Goal: Task Accomplishment & Management: Manage account settings

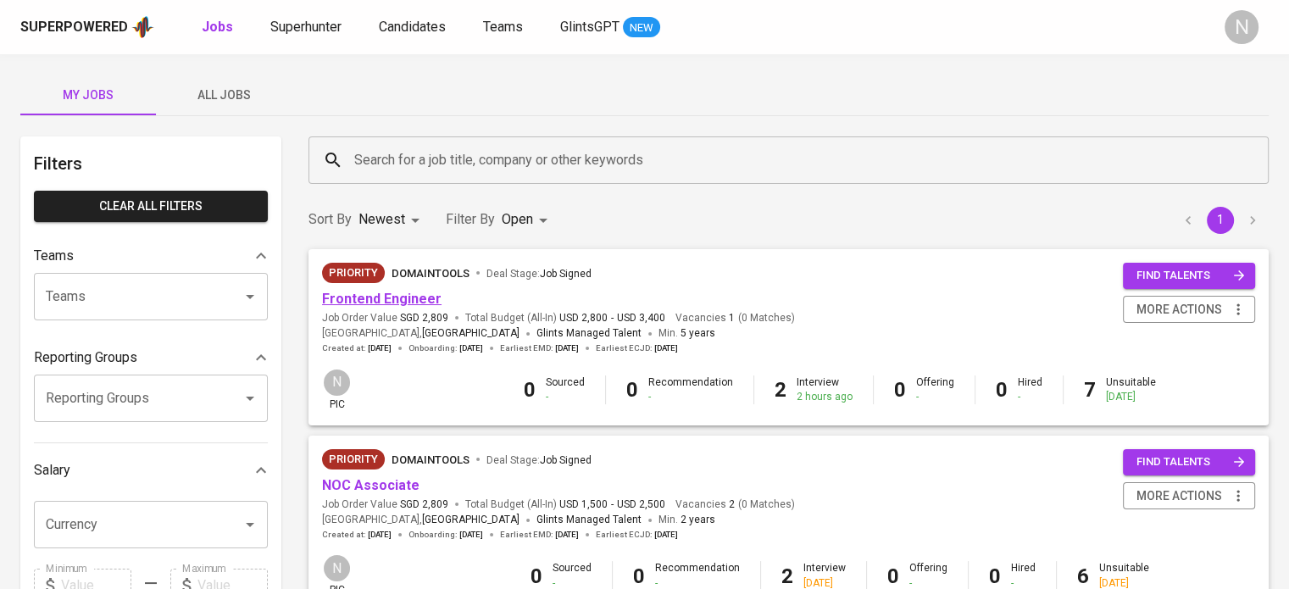
click at [406, 294] on link "Frontend Engineer" at bounding box center [381, 299] width 119 height 16
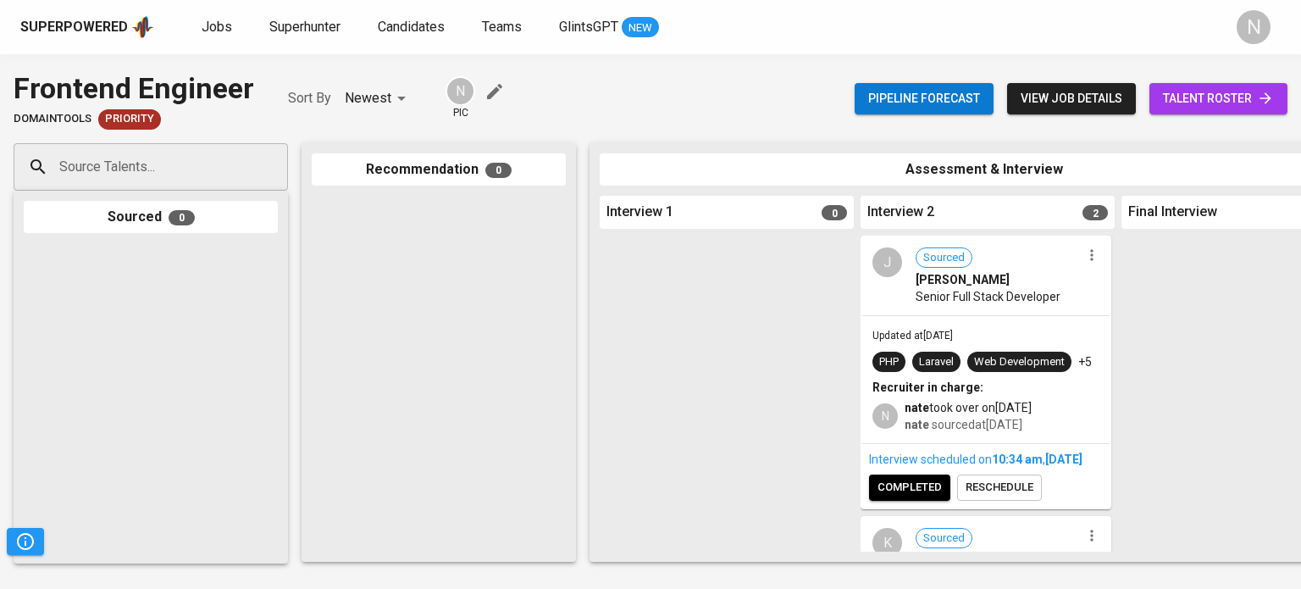
click at [1196, 94] on span "talent roster" at bounding box center [1218, 98] width 111 height 21
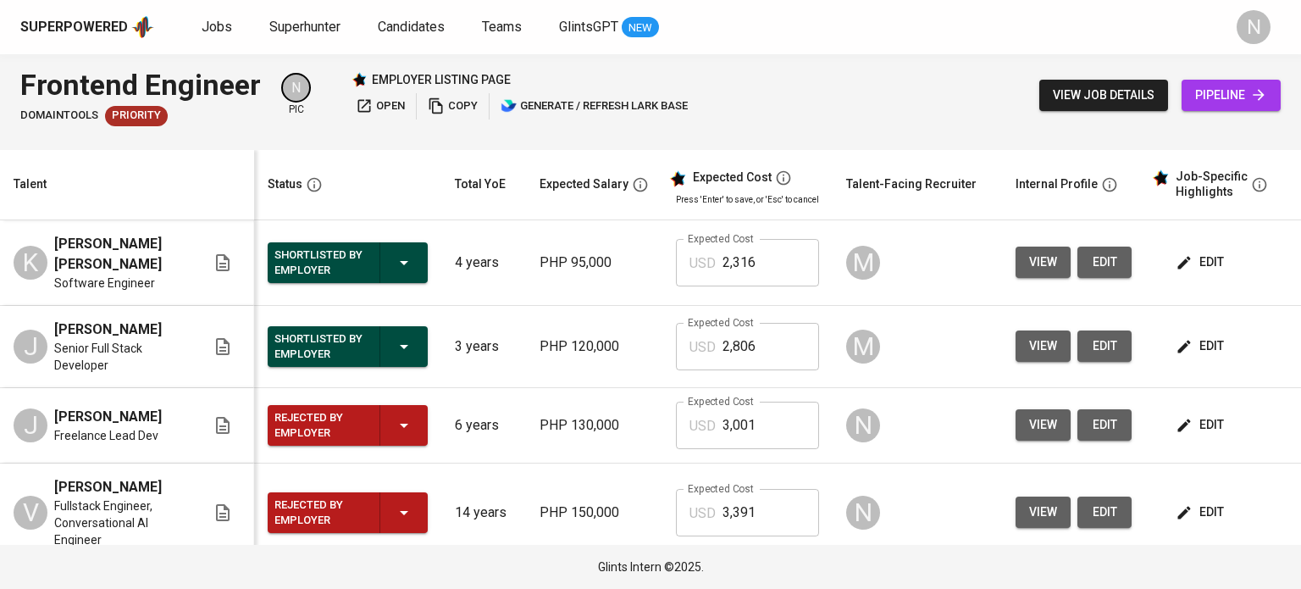
click at [1210, 349] on span "edit" at bounding box center [1201, 346] width 45 height 21
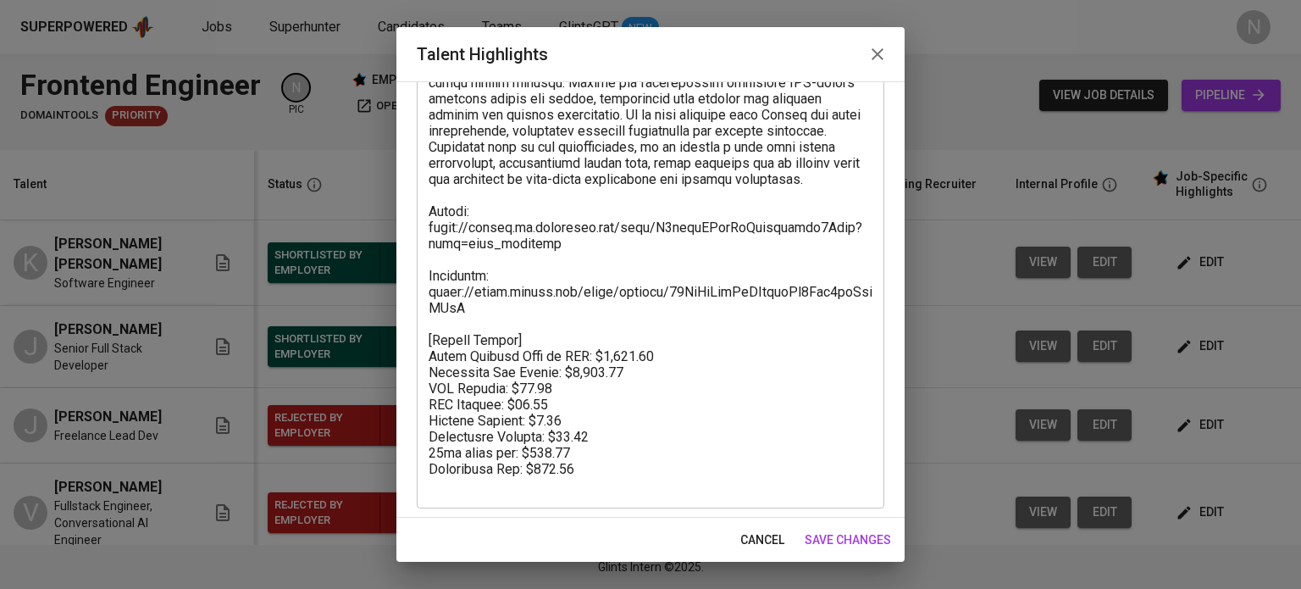
scroll to position [333, 0]
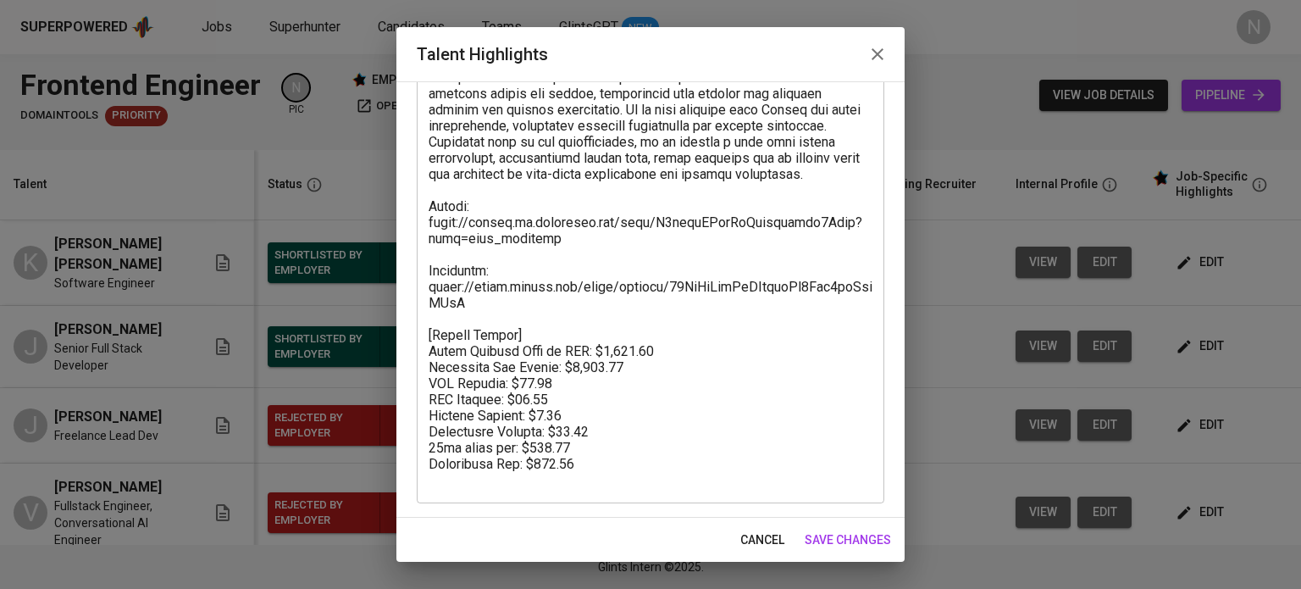
click at [758, 528] on button "cancel" at bounding box center [763, 539] width 58 height 31
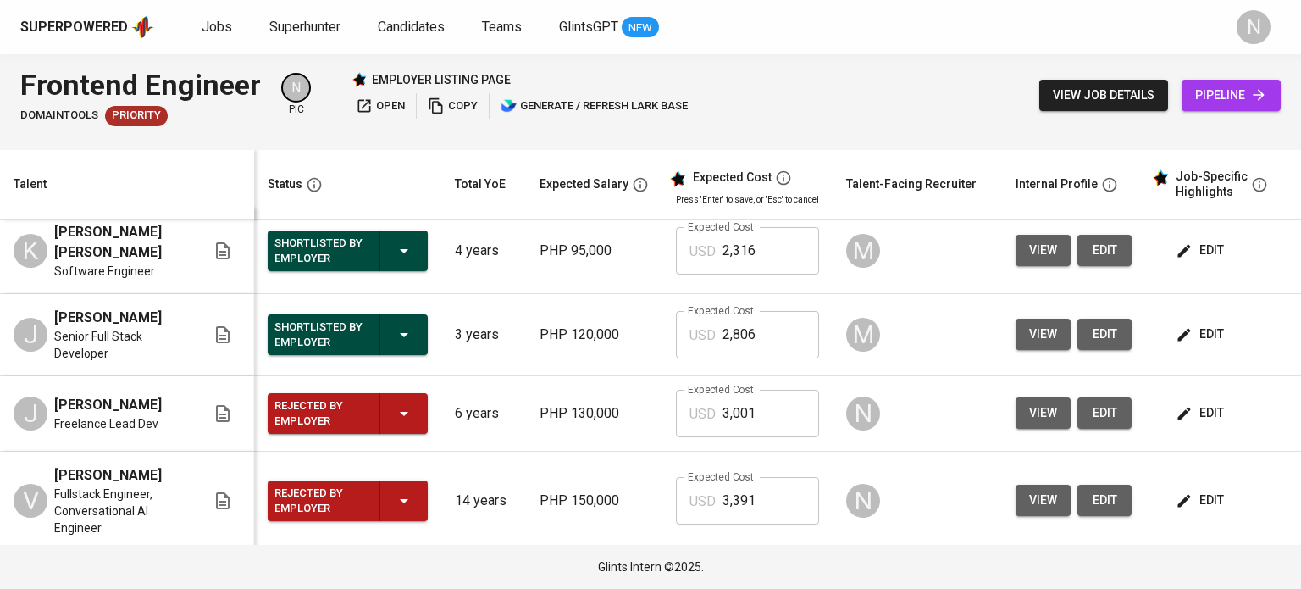
scroll to position [0, 0]
